Goal: Transaction & Acquisition: Purchase product/service

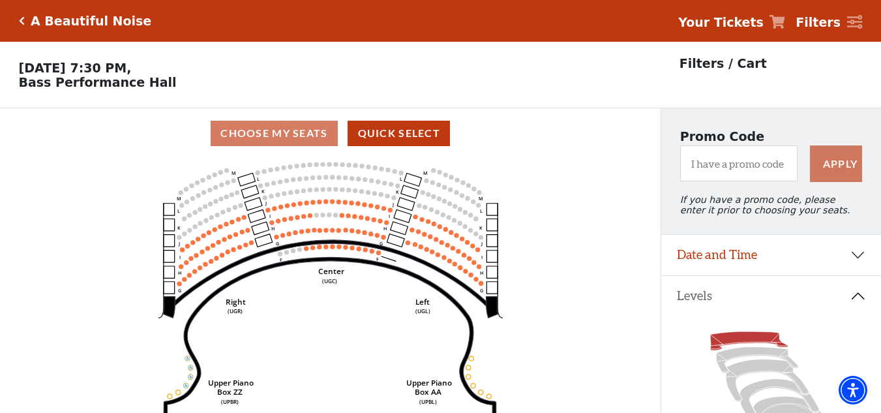
click at [18, 22] on div "A Beautiful Noise Your Tickets Filters" at bounding box center [440, 21] width 881 height 42
click at [21, 20] on icon "Click here to go back to filters" at bounding box center [22, 20] width 6 height 9
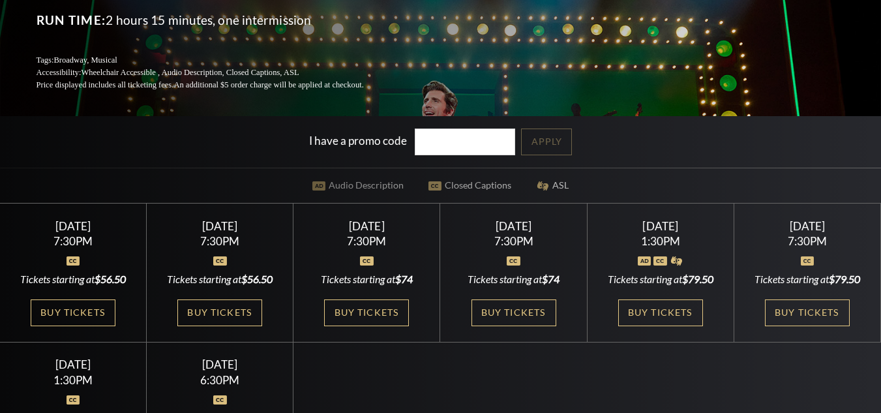
scroll to position [391, 0]
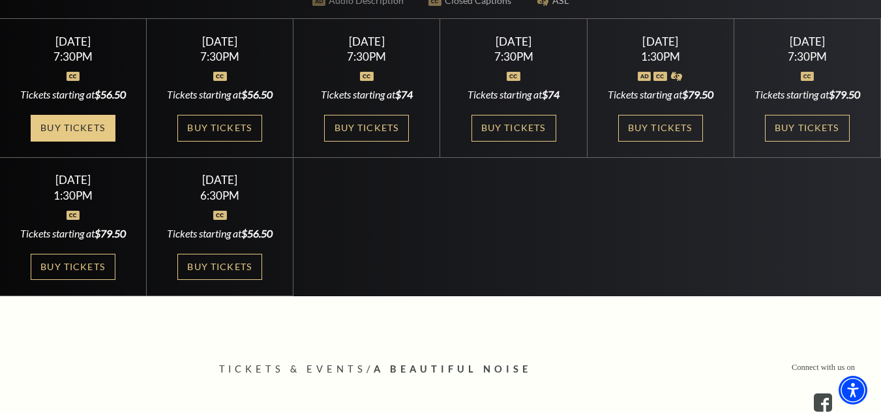
click at [78, 125] on link "Buy Tickets" at bounding box center [73, 128] width 85 height 27
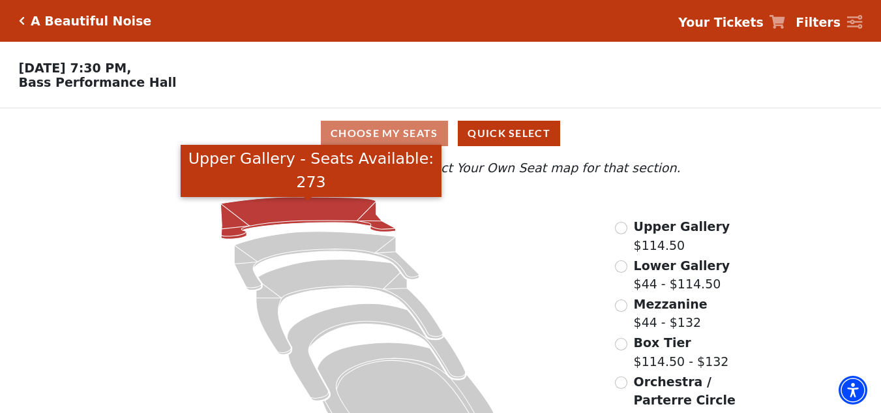
click at [290, 214] on icon "Upper Gallery - Seats Available: 273" at bounding box center [308, 218] width 175 height 42
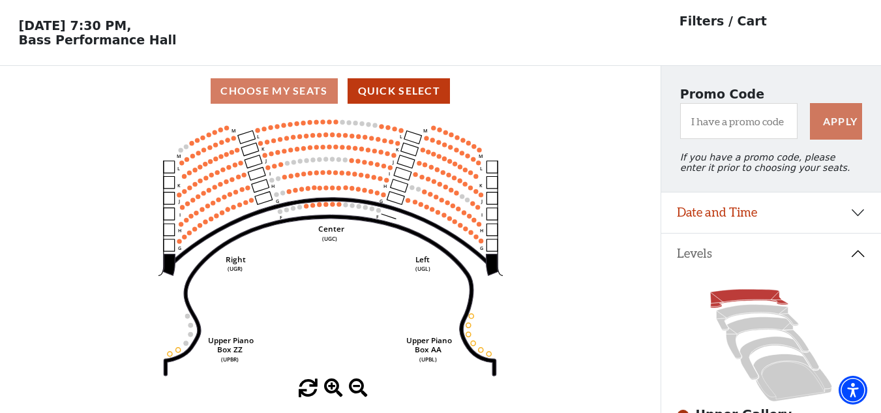
scroll to position [61, 0]
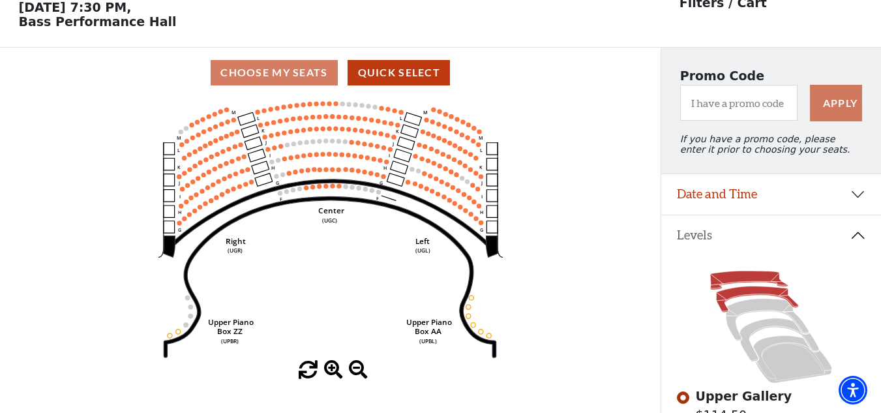
click at [743, 299] on icon at bounding box center [758, 299] width 82 height 26
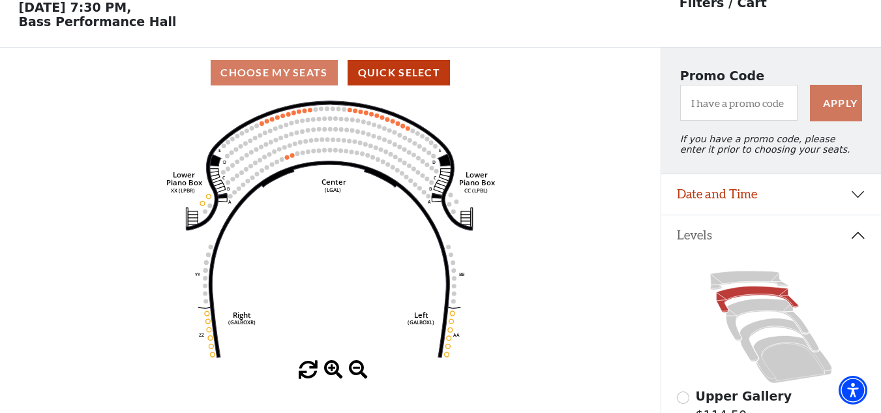
scroll to position [0, 0]
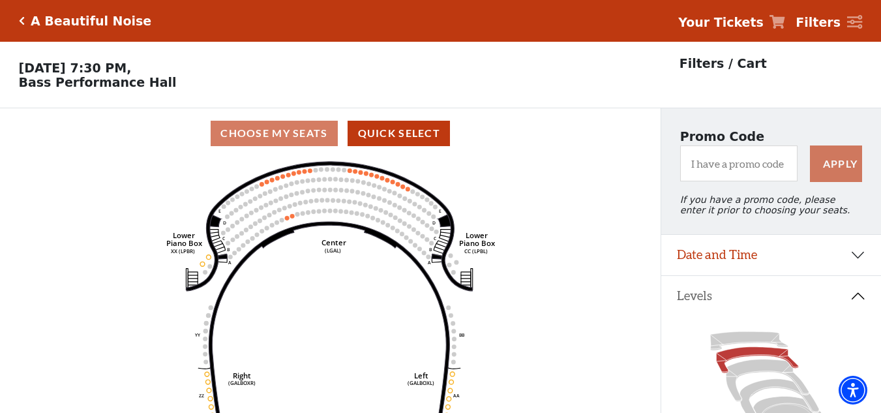
click at [21, 20] on icon "Click here to go back to filters" at bounding box center [22, 20] width 6 height 9
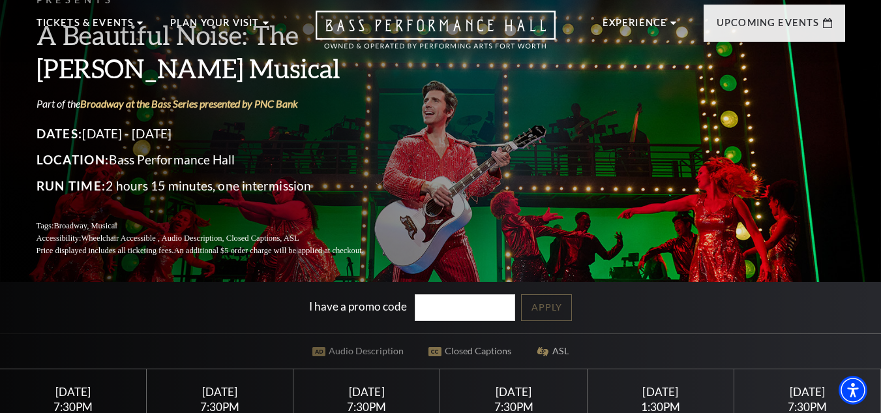
scroll to position [261, 0]
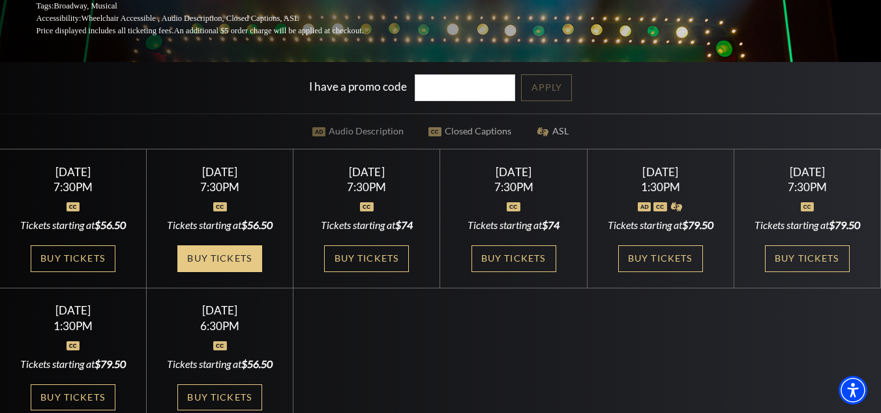
click at [229, 272] on link "Buy Tickets" at bounding box center [219, 258] width 85 height 27
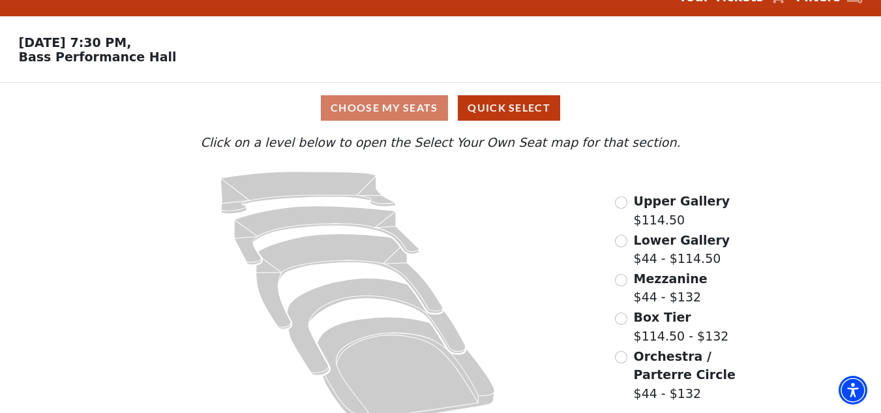
scroll to position [50, 0]
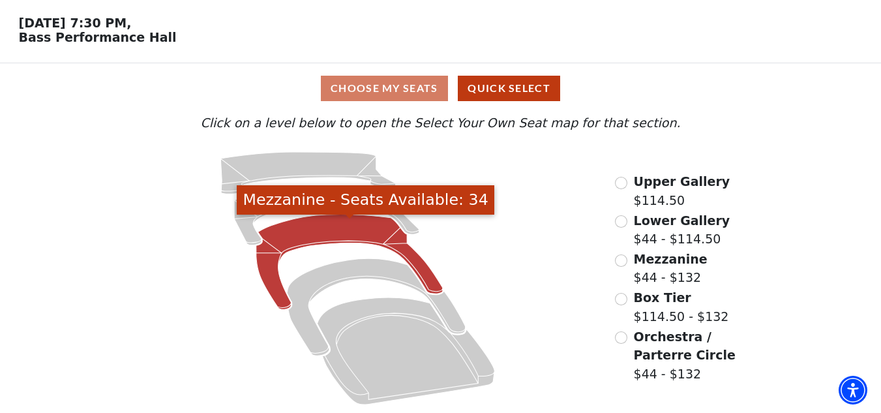
click at [342, 223] on icon "Mezzanine - Seats Available: 34" at bounding box center [349, 261] width 186 height 95
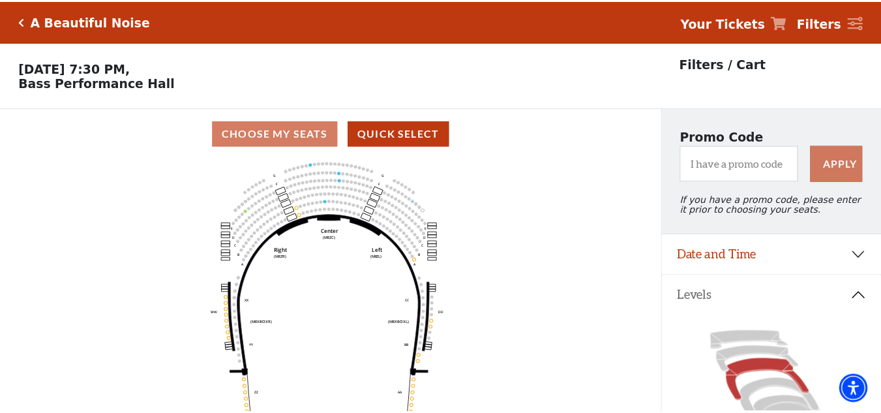
scroll to position [61, 0]
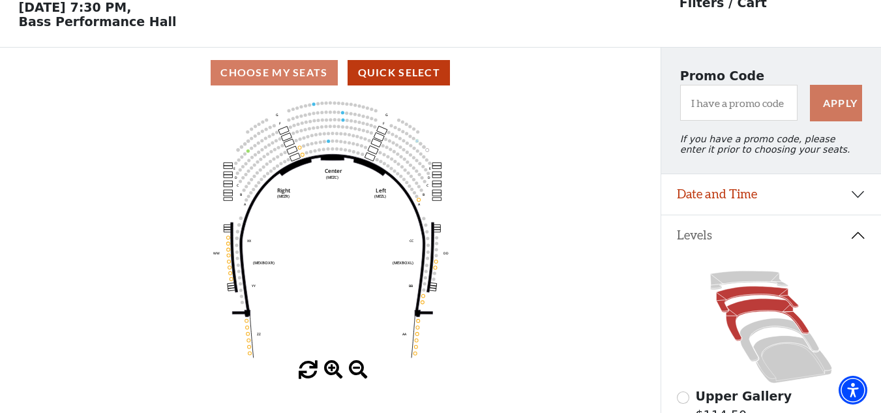
click at [748, 300] on icon at bounding box center [758, 299] width 82 height 26
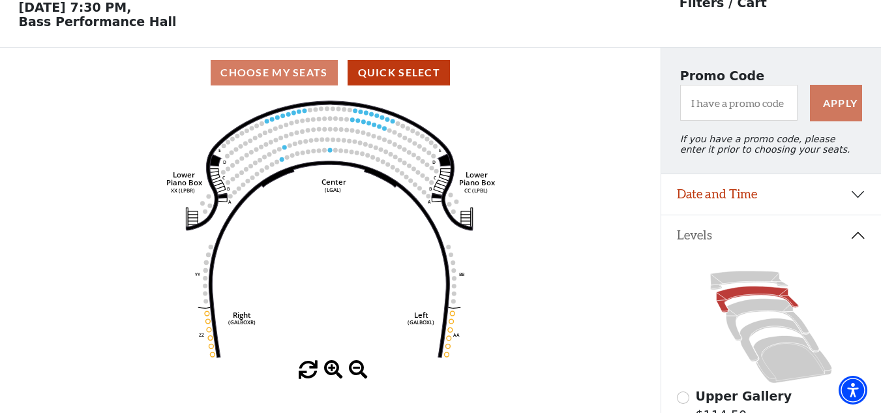
scroll to position [0, 0]
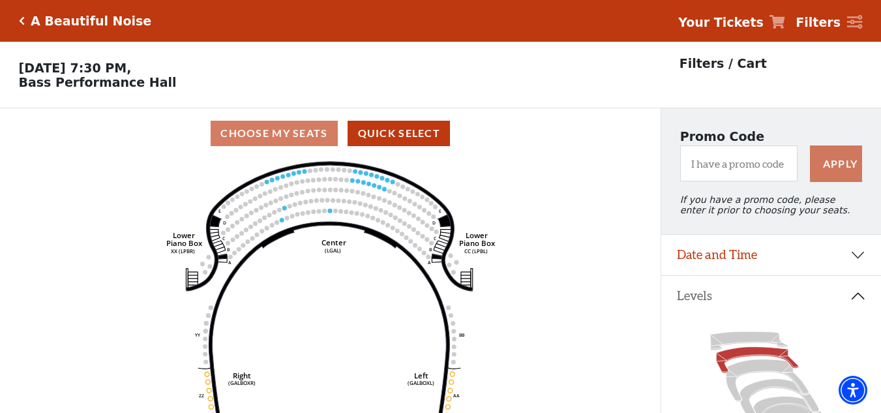
click at [19, 20] on icon "Click here to go back to filters" at bounding box center [22, 20] width 6 height 9
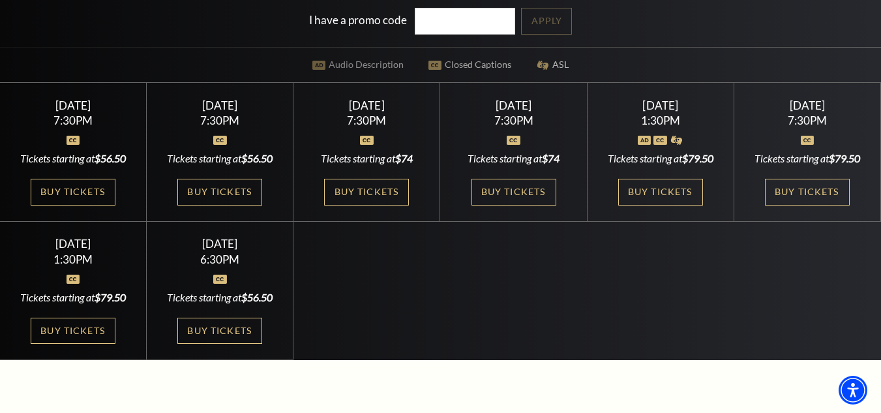
scroll to position [326, 0]
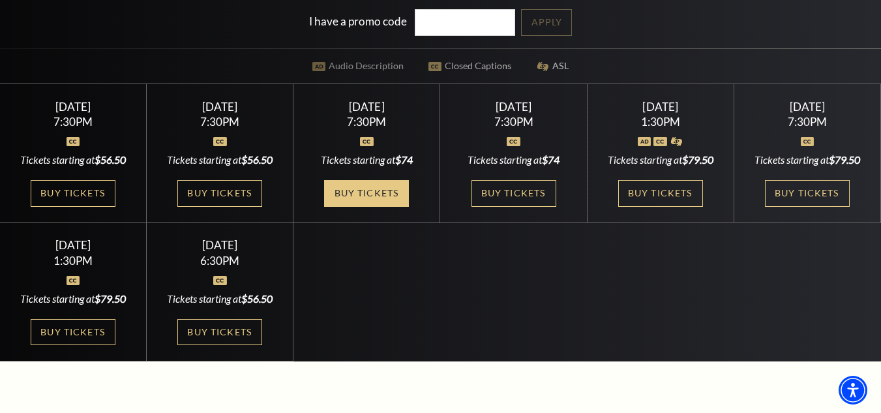
click at [380, 192] on link "Buy Tickets" at bounding box center [366, 193] width 85 height 27
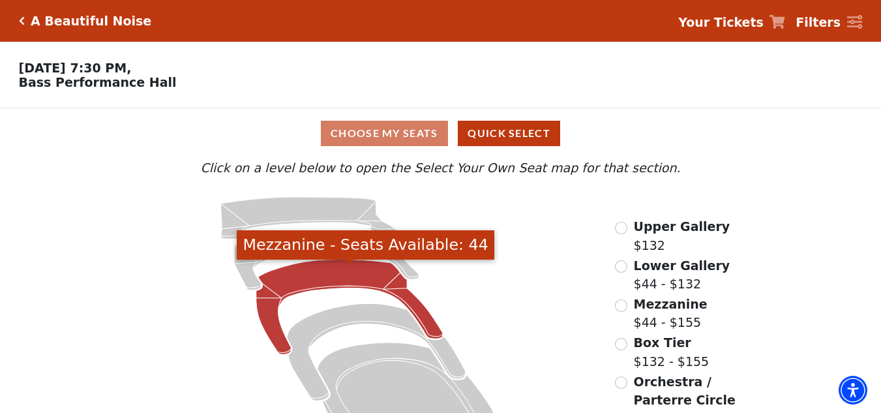
click at [318, 276] on icon "Mezzanine - Seats Available: 44" at bounding box center [349, 306] width 186 height 95
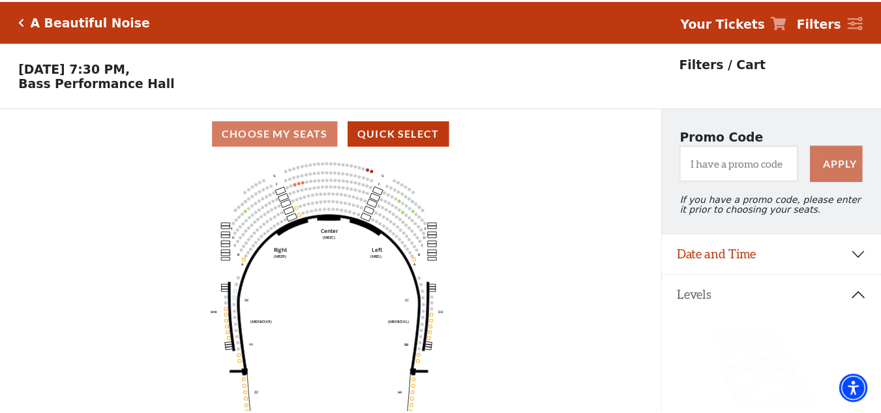
scroll to position [61, 0]
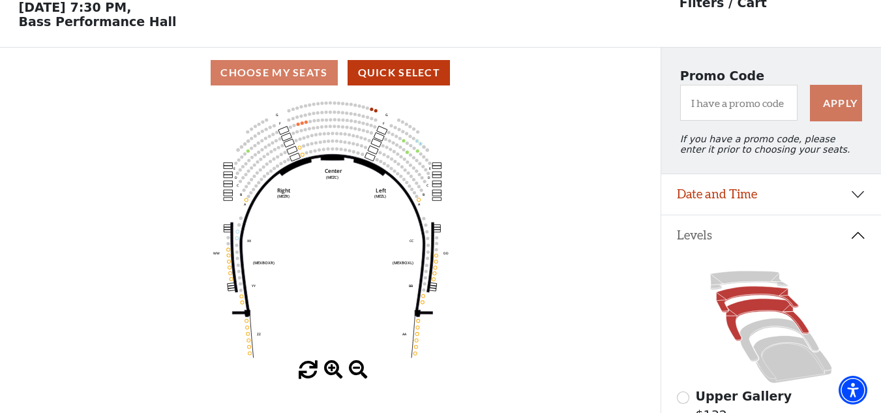
click at [758, 301] on icon at bounding box center [758, 299] width 82 height 26
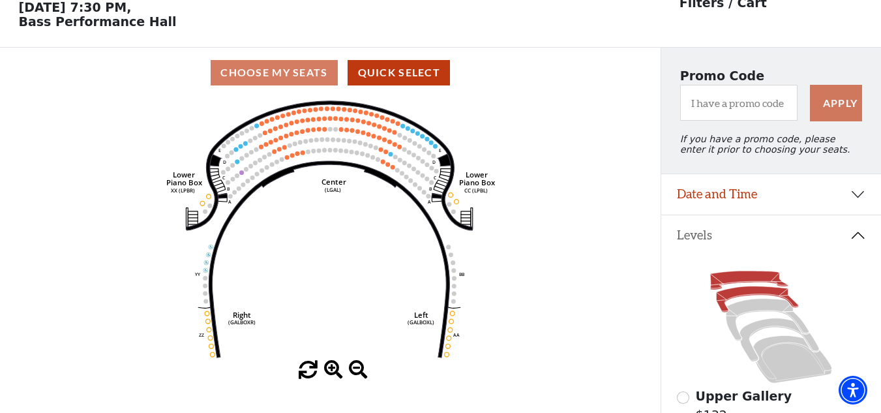
click at [729, 286] on icon at bounding box center [749, 280] width 78 height 19
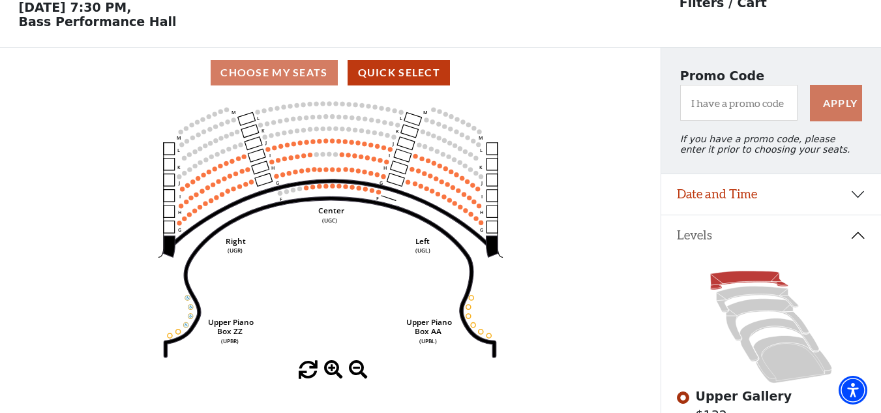
scroll to position [0, 0]
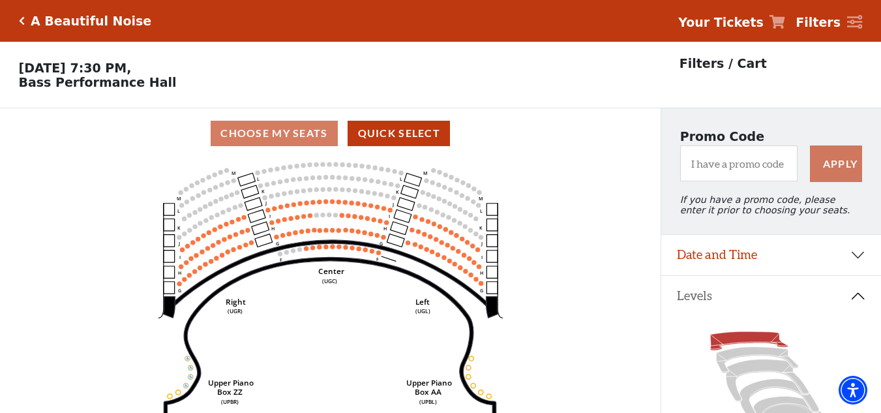
click at [21, 20] on icon "Click here to go back to filters" at bounding box center [22, 20] width 6 height 9
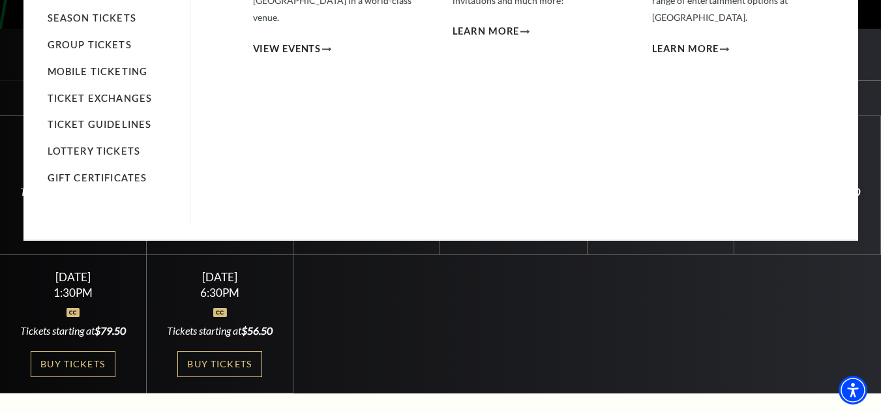
scroll to position [261, 0]
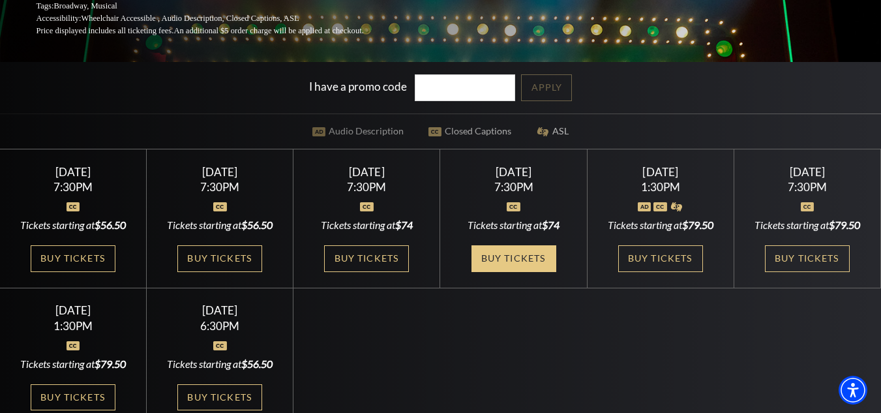
click at [523, 258] on link "Buy Tickets" at bounding box center [513, 258] width 85 height 27
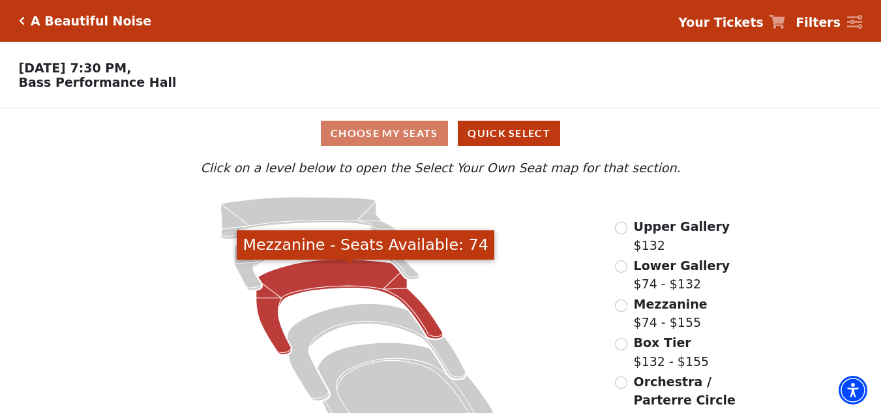
click at [346, 285] on icon "Mezzanine - Seats Available: 74" at bounding box center [349, 306] width 186 height 95
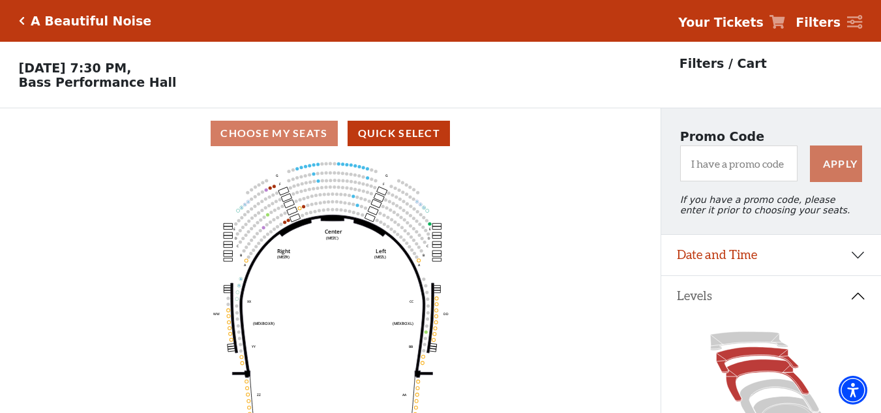
click at [747, 359] on icon at bounding box center [758, 360] width 82 height 26
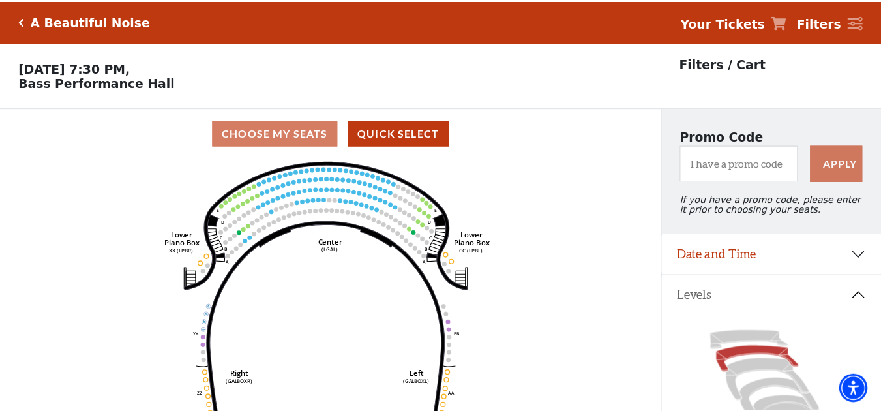
scroll to position [61, 0]
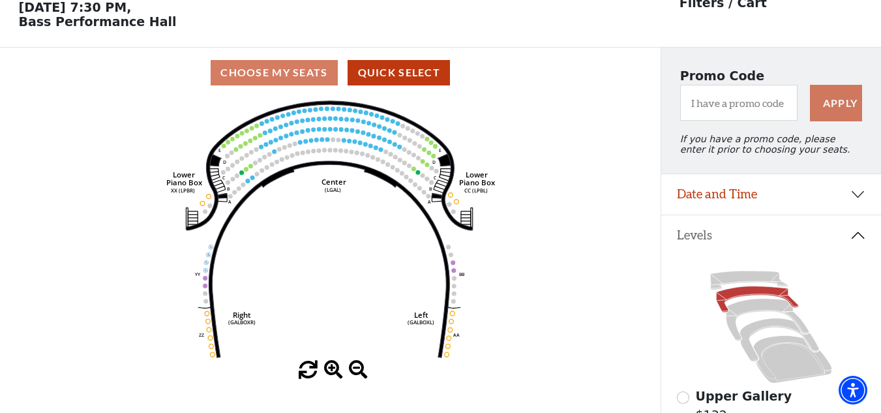
click at [602, 140] on icon "Right (GALBOXR) E D C B A E D C B A YY ZZ Left (GALBOXL) BB AA Center Lower Pia…" at bounding box center [330, 229] width 595 height 263
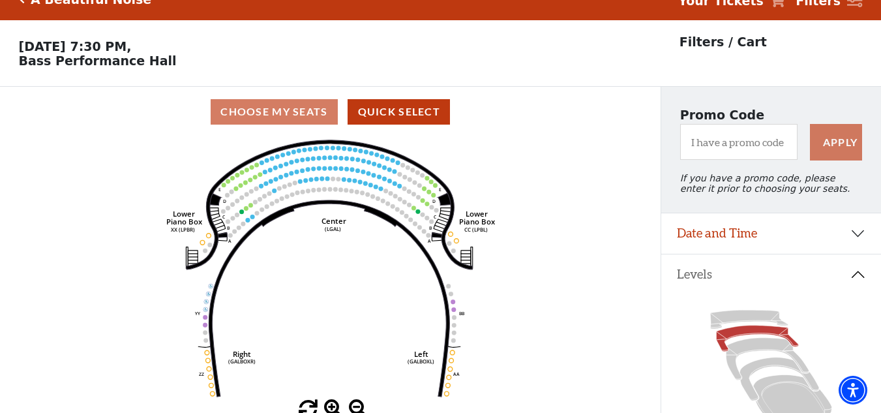
scroll to position [0, 0]
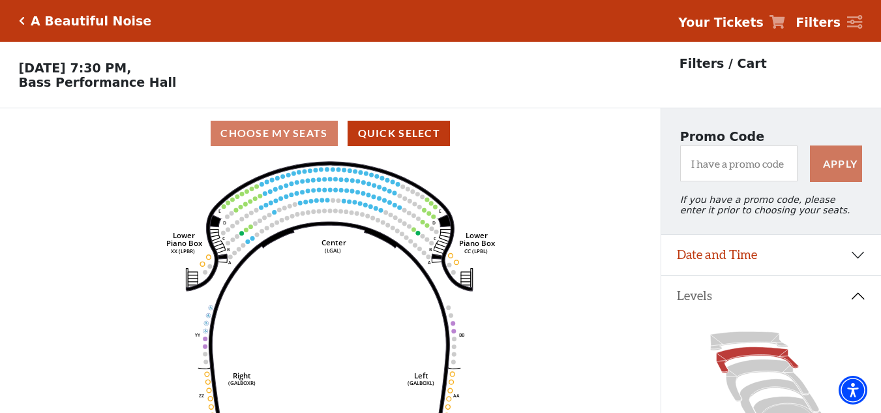
click at [20, 20] on icon "Click here to go back to filters" at bounding box center [22, 20] width 6 height 9
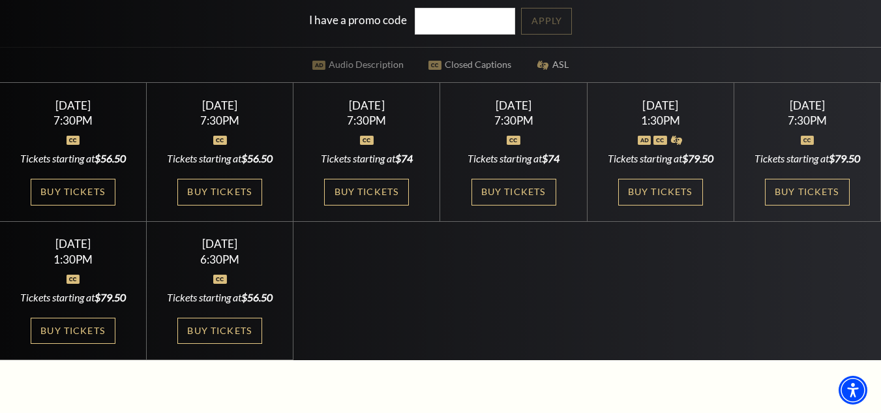
scroll to position [326, 0]
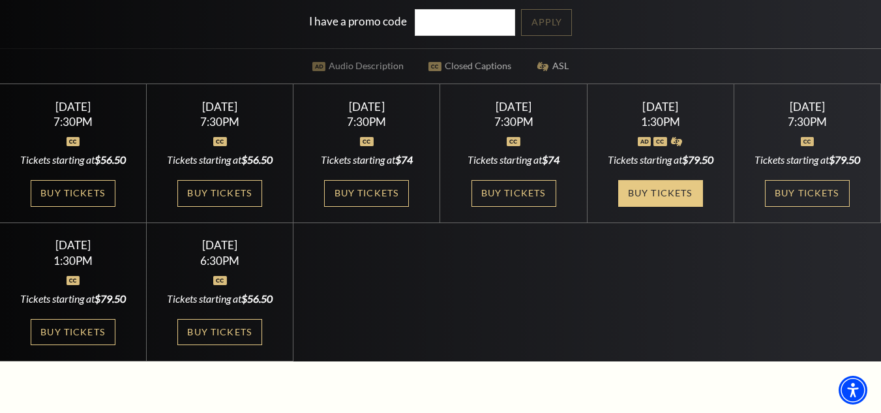
click at [659, 195] on link "Buy Tickets" at bounding box center [660, 193] width 85 height 27
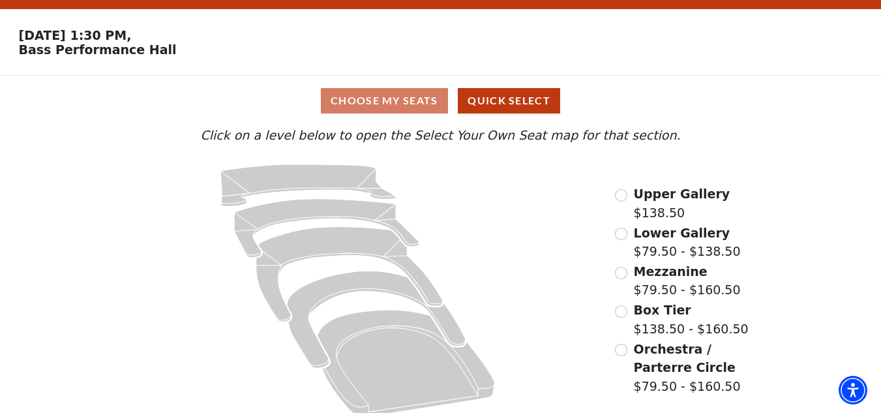
scroll to position [50, 0]
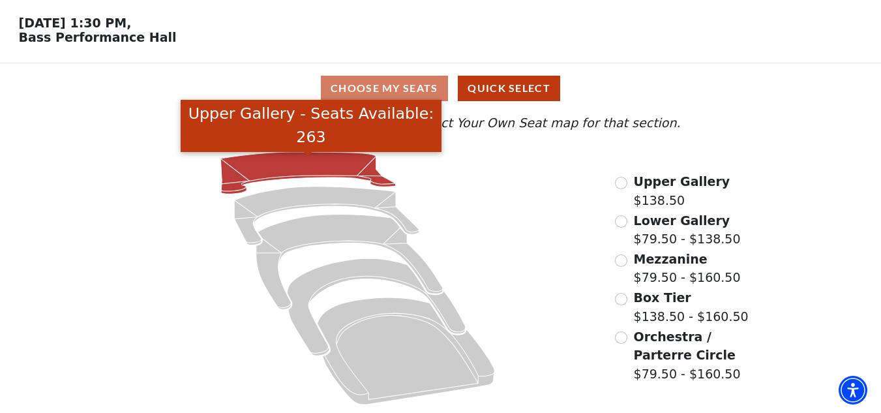
click at [327, 168] on icon "Upper Gallery - Seats Available: 263" at bounding box center [308, 173] width 175 height 42
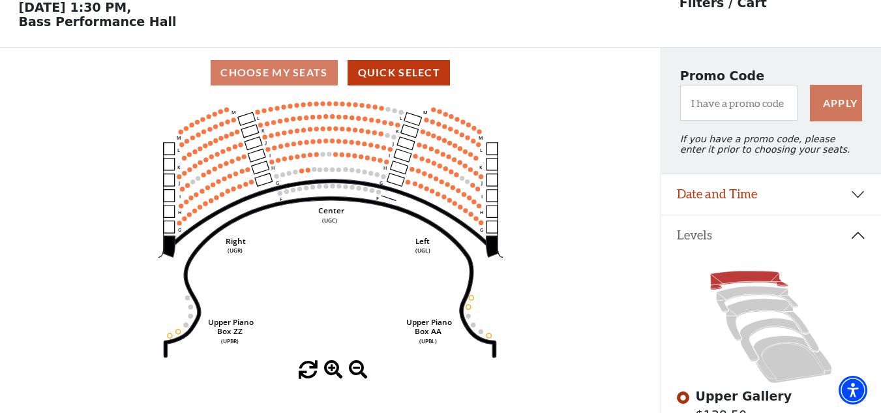
scroll to position [0, 0]
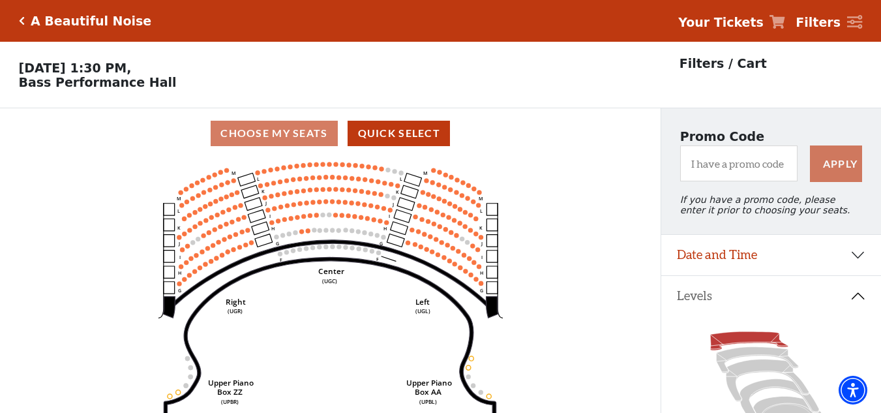
click at [20, 19] on icon "Click here to go back to filters" at bounding box center [22, 20] width 6 height 9
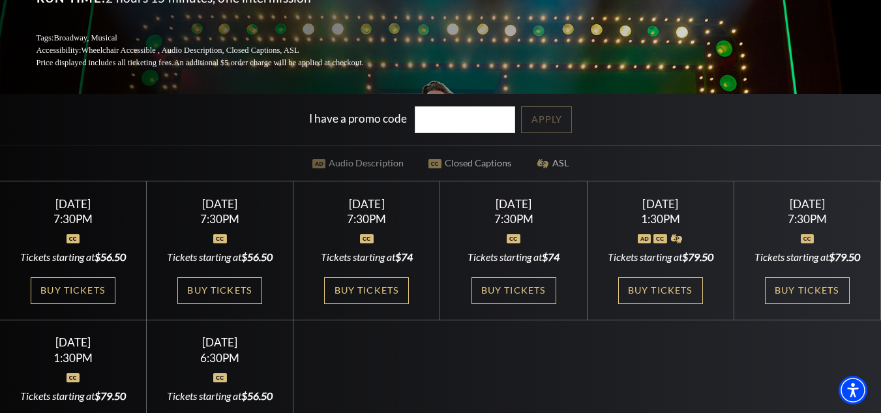
scroll to position [261, 0]
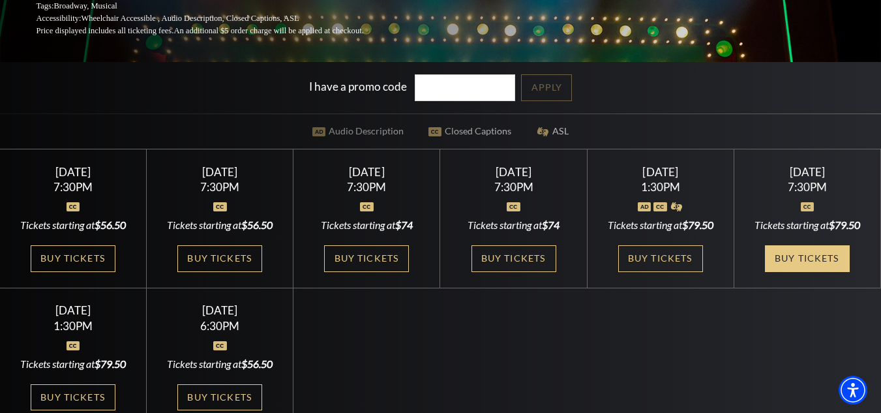
click at [803, 259] on link "Buy Tickets" at bounding box center [807, 258] width 85 height 27
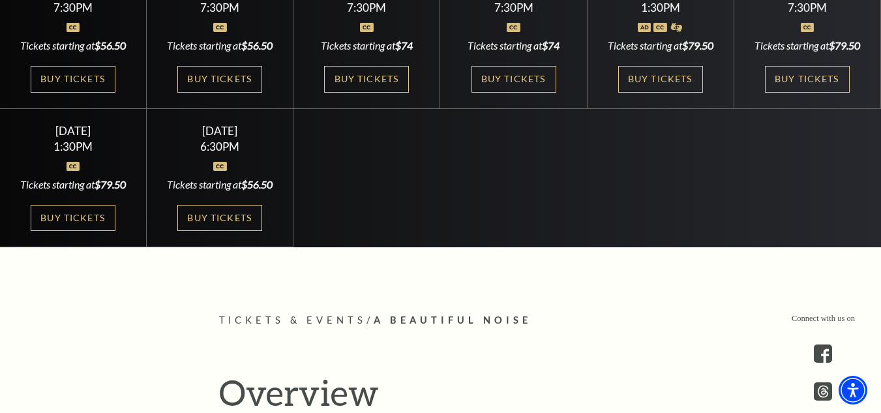
scroll to position [456, 0]
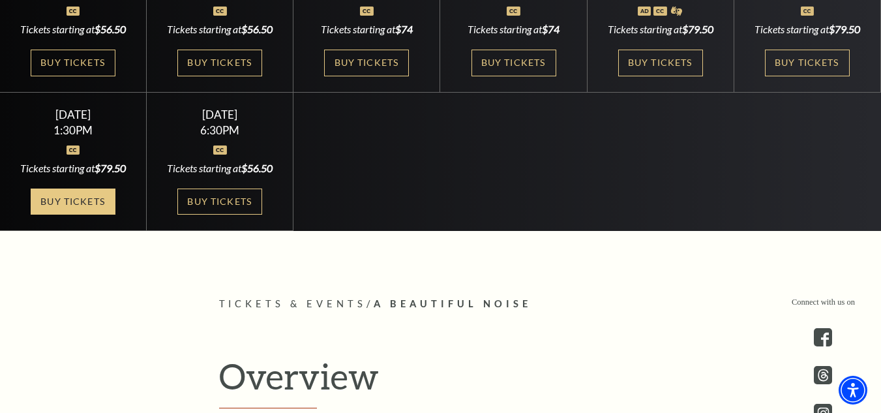
click at [57, 215] on link "Buy Tickets" at bounding box center [73, 201] width 85 height 27
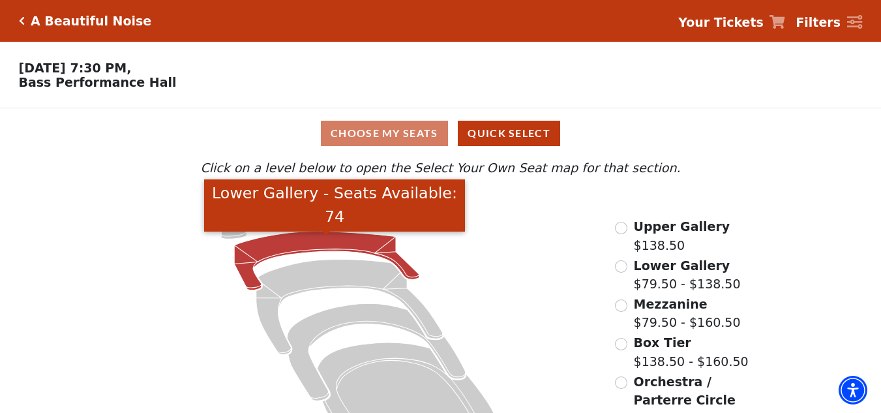
click at [311, 247] on icon "Lower Gallery - Seats Available: 74" at bounding box center [327, 260] width 185 height 59
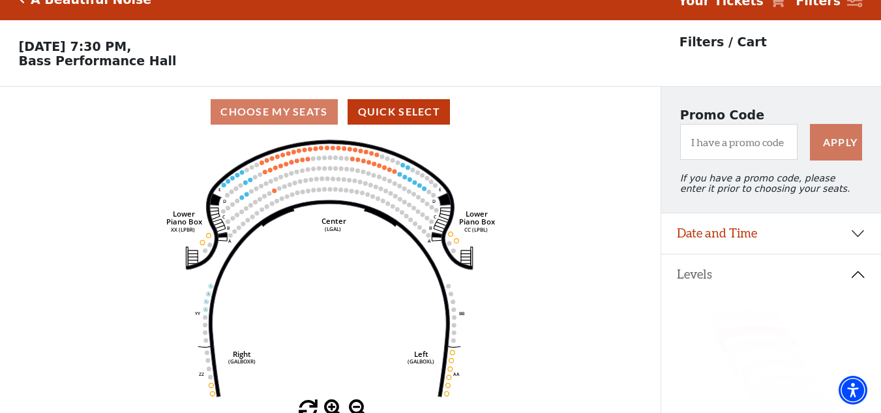
scroll to position [61, 0]
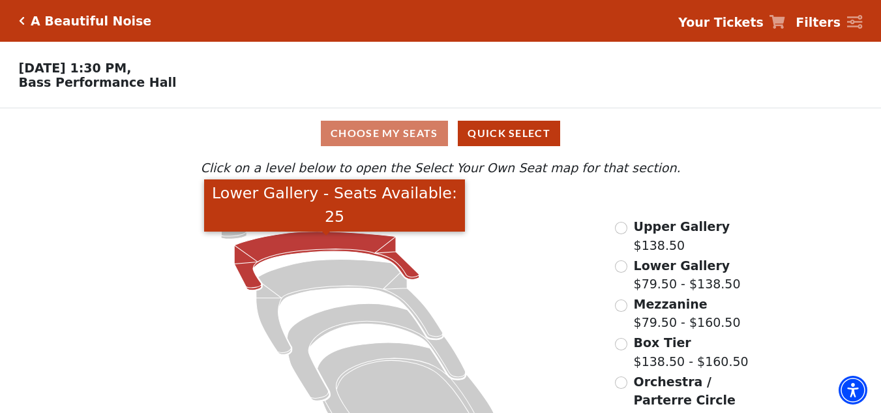
click at [314, 243] on icon "Lower Gallery - Seats Available: 25" at bounding box center [327, 260] width 185 height 59
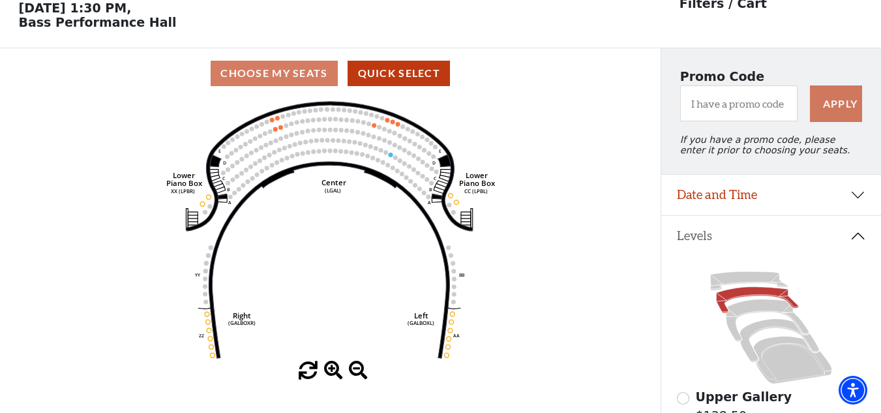
scroll to position [61, 0]
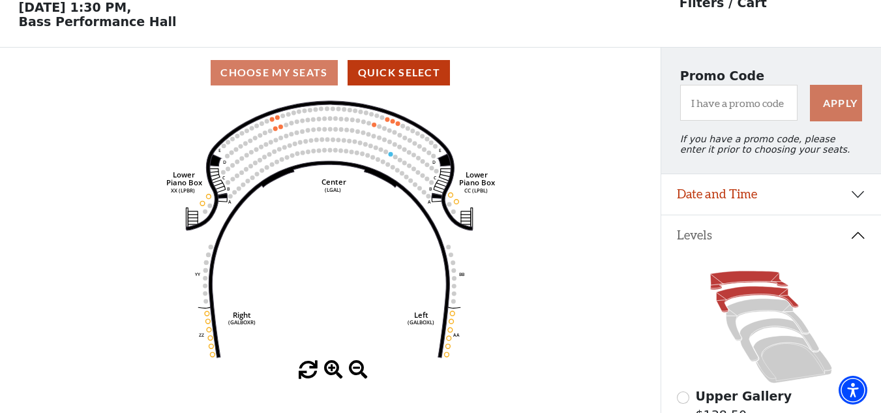
click at [743, 287] on icon at bounding box center [749, 280] width 78 height 19
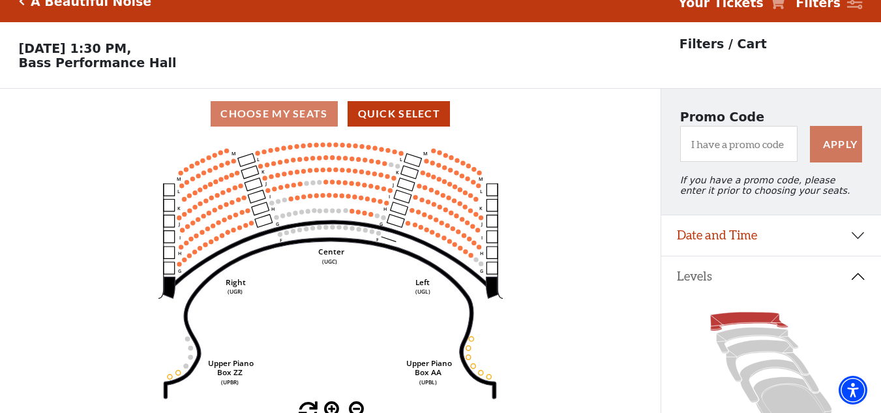
scroll to position [0, 0]
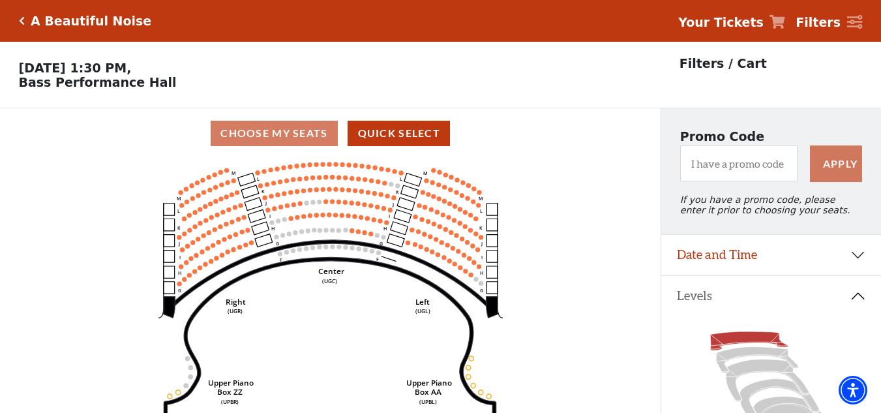
click at [21, 20] on icon "Click here to go back to filters" at bounding box center [22, 20] width 6 height 9
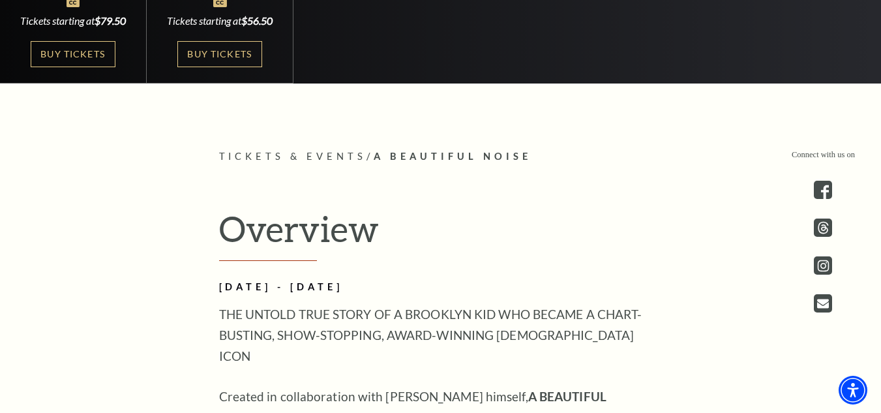
scroll to position [456, 0]
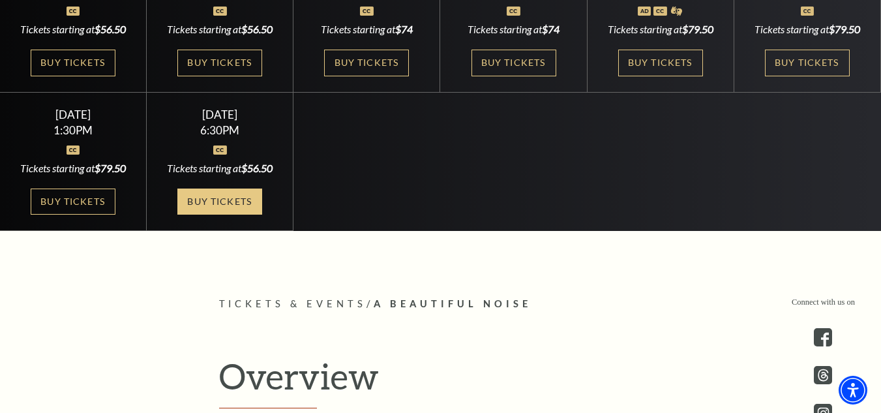
click at [226, 215] on link "Buy Tickets" at bounding box center [219, 201] width 85 height 27
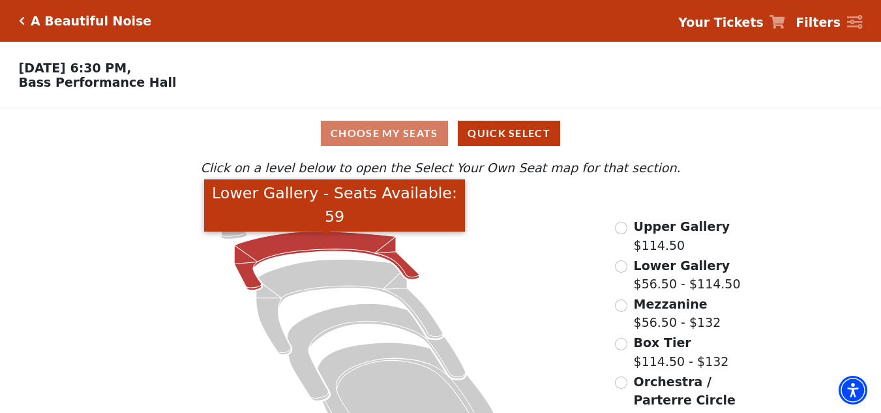
click at [327, 250] on icon "Lower Gallery - Seats Available: 59" at bounding box center [327, 260] width 185 height 59
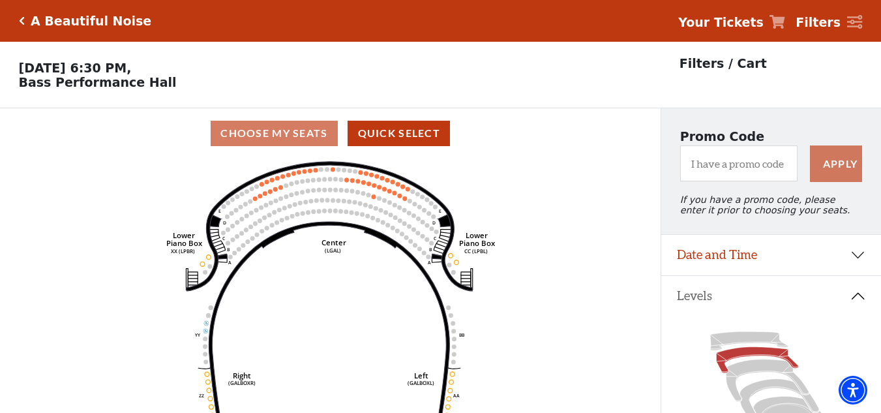
click at [19, 21] on icon "Click here to go back to filters" at bounding box center [22, 20] width 6 height 9
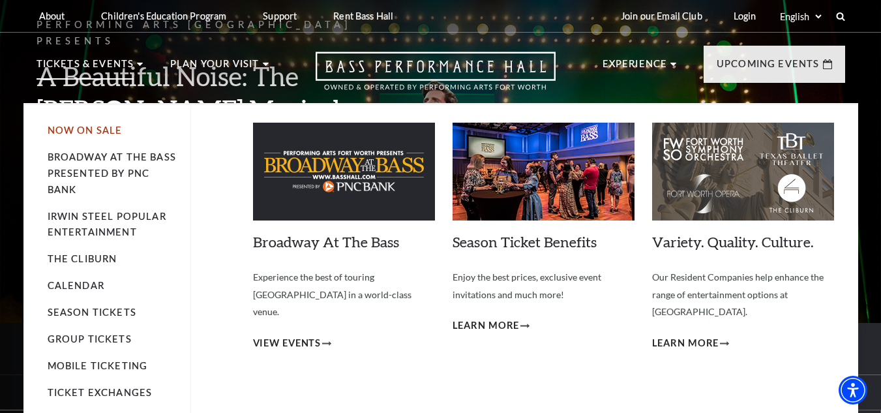
click at [80, 131] on link "Now On Sale" at bounding box center [85, 130] width 75 height 11
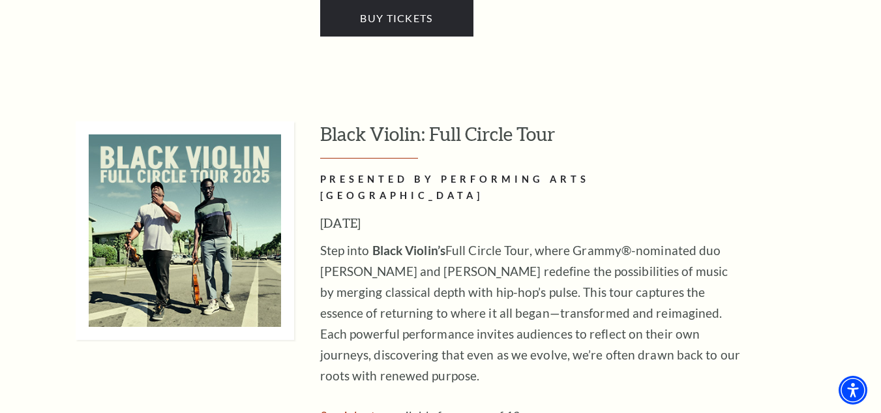
scroll to position [3912, 0]
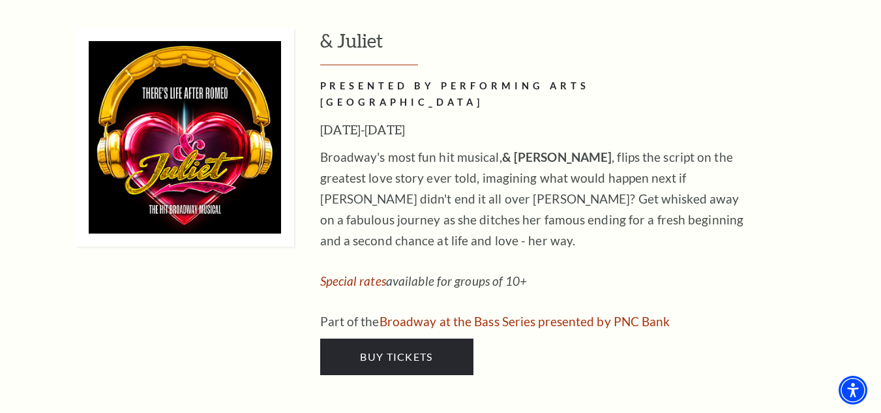
scroll to position [4431, 0]
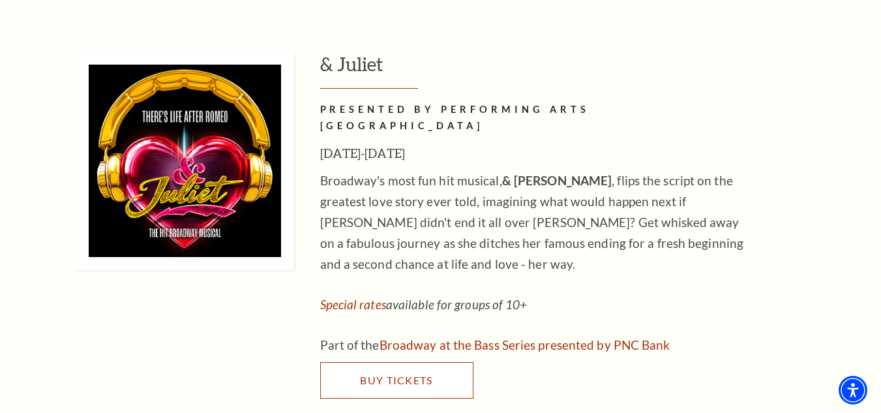
click at [396, 374] on span "Buy Tickets" at bounding box center [396, 380] width 72 height 12
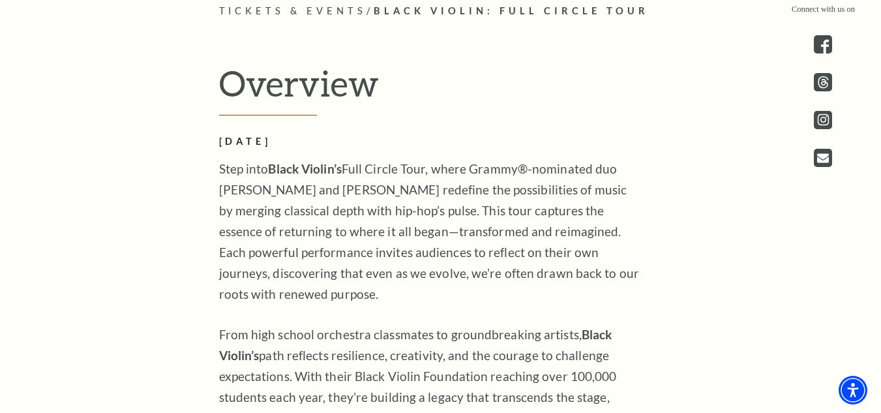
scroll to position [391, 0]
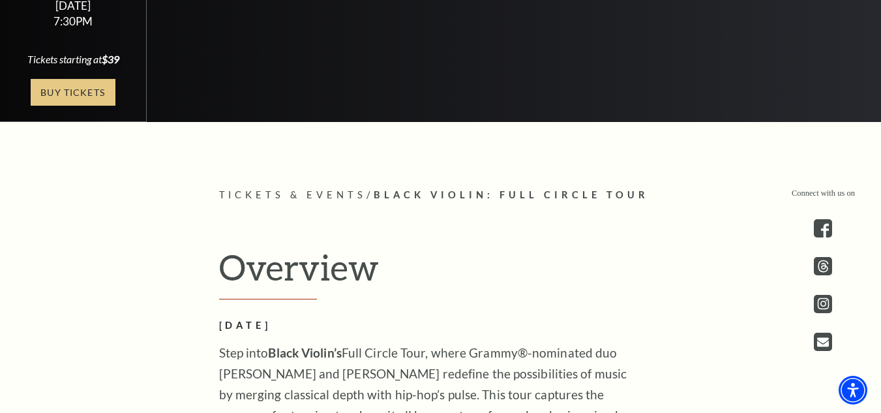
click at [85, 89] on link "Buy Tickets" at bounding box center [73, 92] width 85 height 27
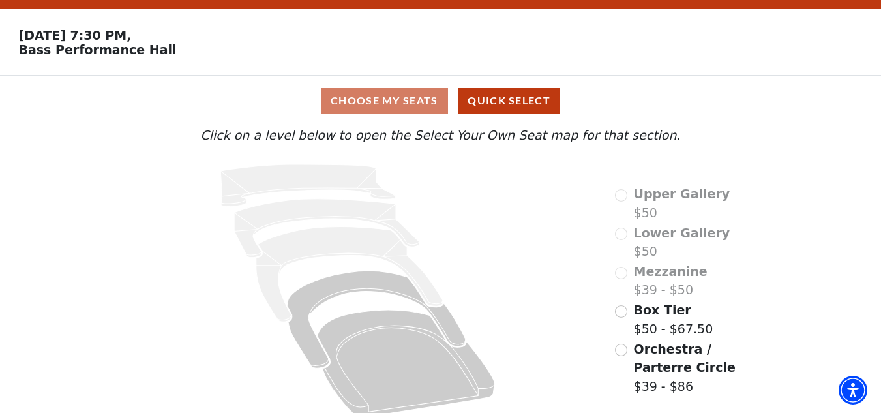
scroll to position [50, 0]
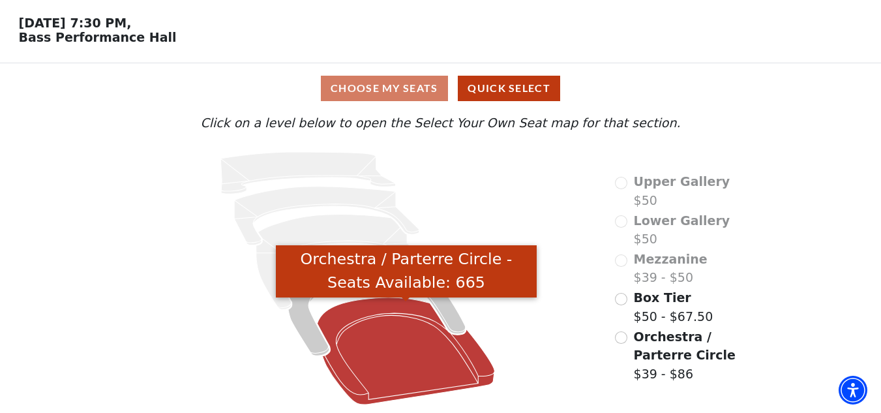
click at [413, 355] on icon "Orchestra / Parterre Circle - Seats Available: 665" at bounding box center [406, 350] width 177 height 107
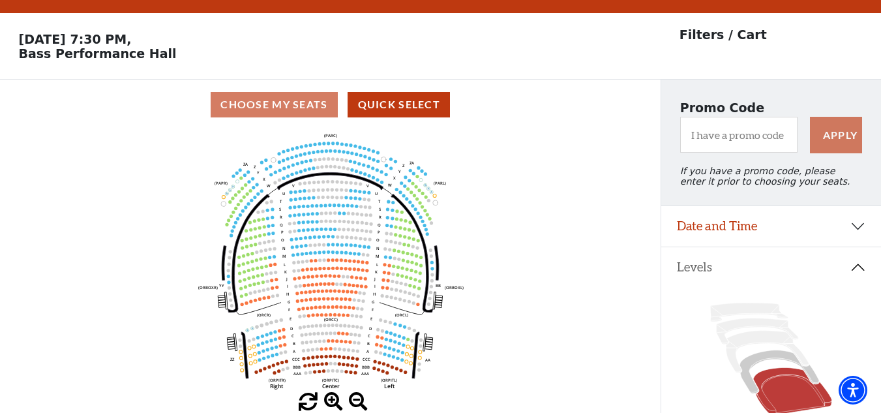
scroll to position [0, 0]
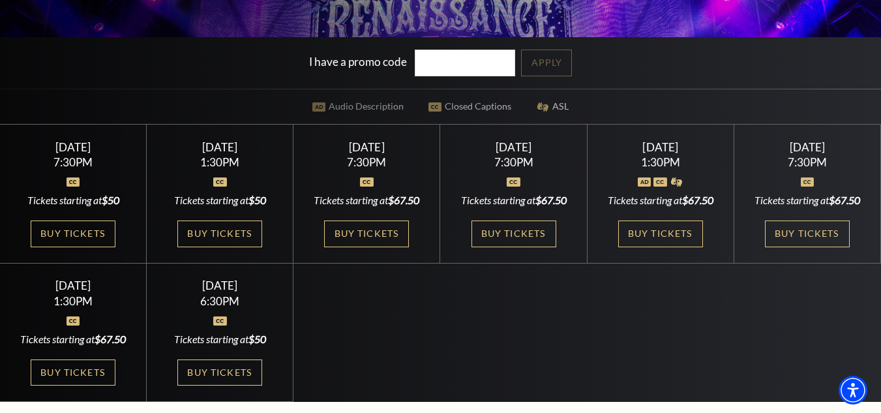
scroll to position [326, 0]
